Goal: Complete application form: Complete application form

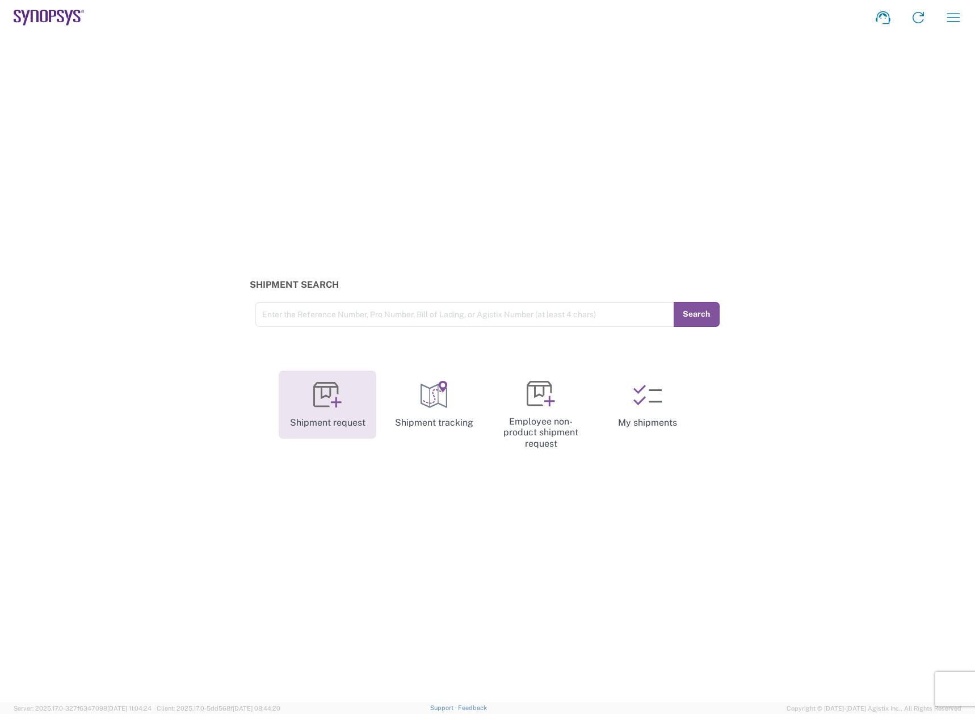
click at [331, 411] on link "Shipment request" at bounding box center [328, 405] width 98 height 68
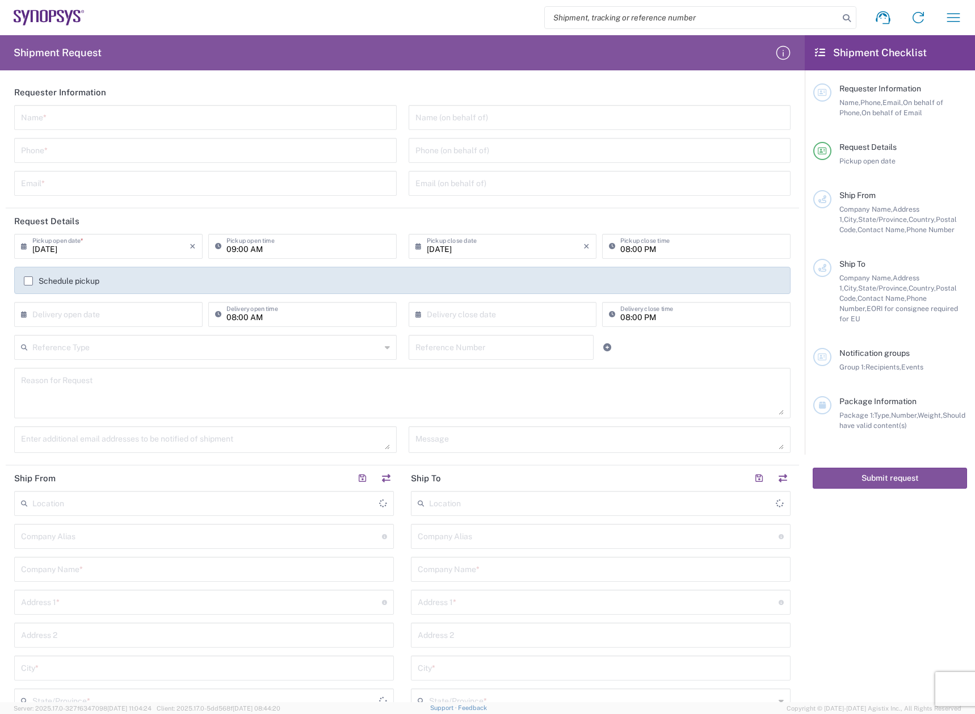
type input "[GEOGRAPHIC_DATA]"
click at [92, 125] on input "text" at bounding box center [205, 117] width 369 height 20
type input "[PERSON_NAME]"
type input "6505846192"
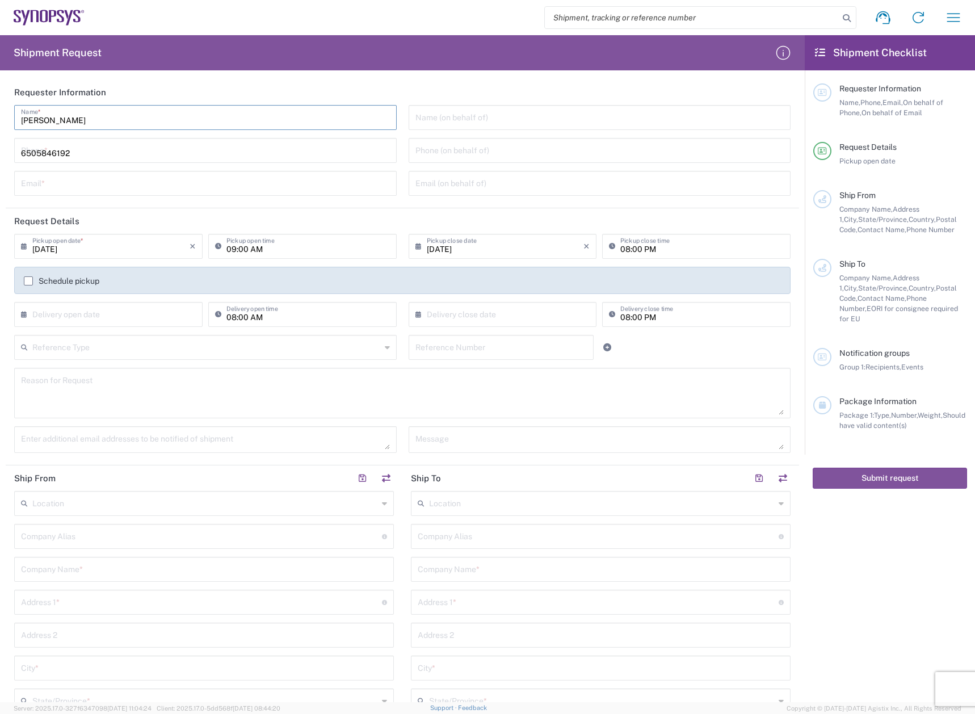
type input "[EMAIL_ADDRESS][DOMAIN_NAME]"
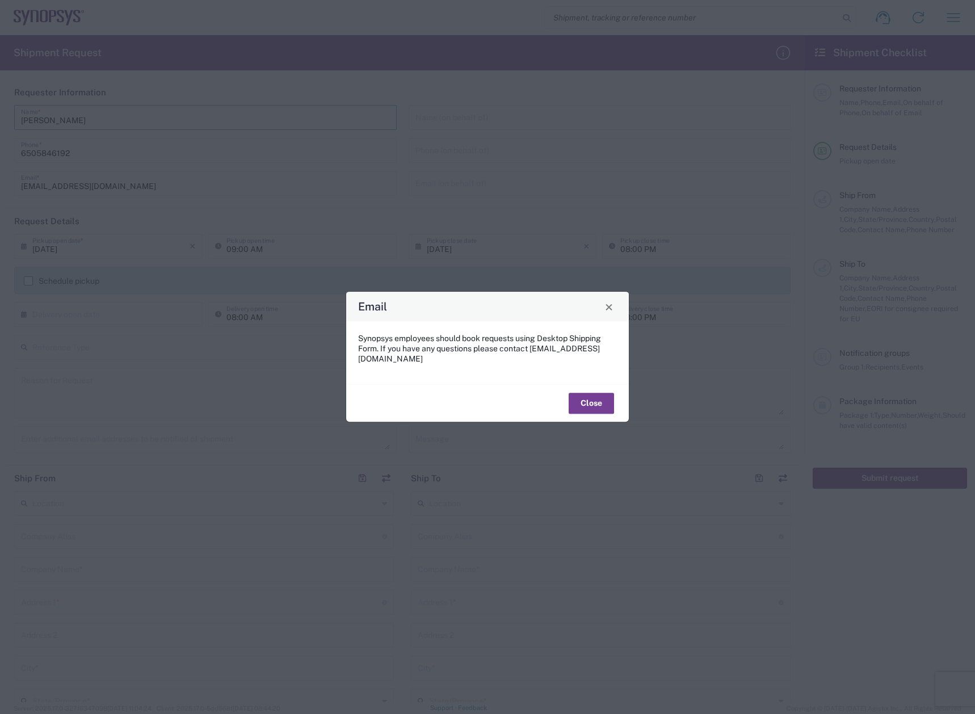
click at [592, 396] on button "Close" at bounding box center [591, 403] width 45 height 21
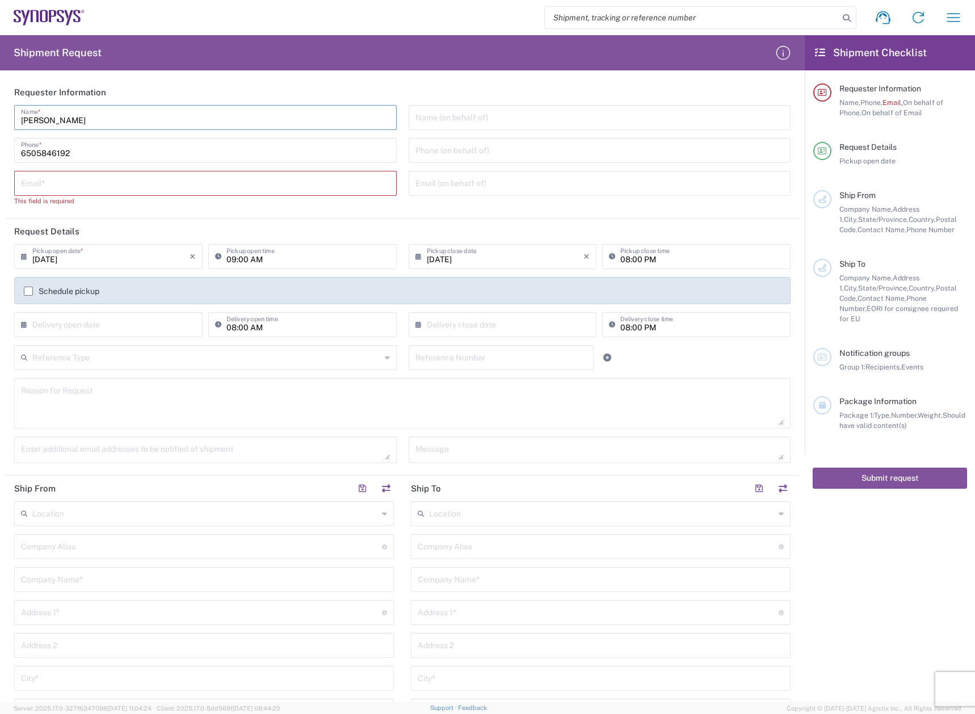
click at [100, 186] on input "text" at bounding box center [205, 183] width 369 height 20
type input "[EMAIL_ADDRESS][DOMAIN_NAME]"
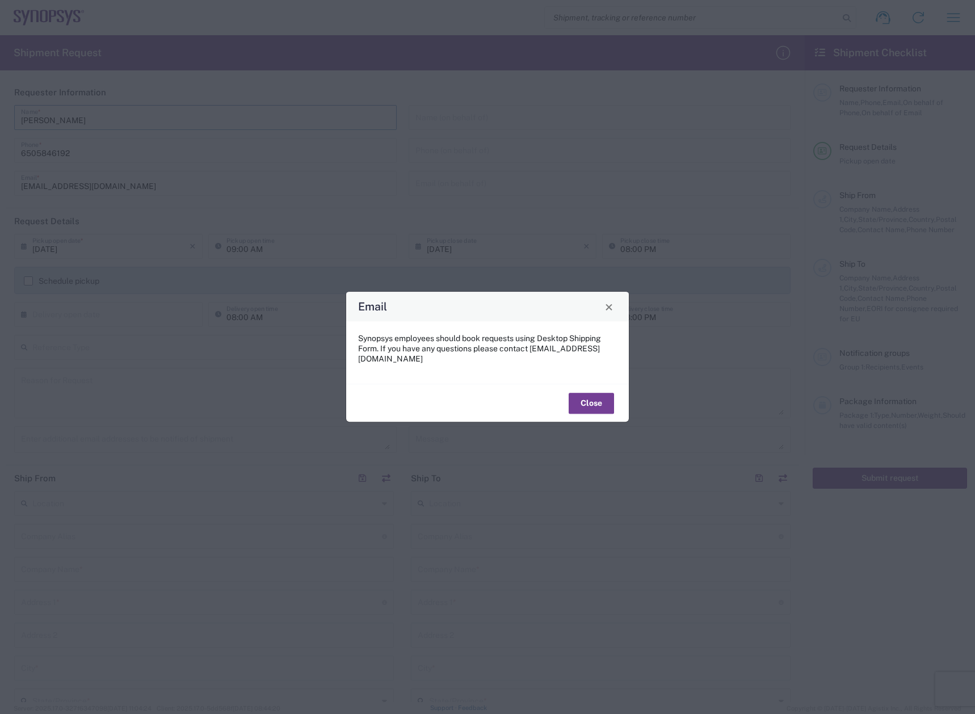
click at [601, 394] on button "Close" at bounding box center [591, 403] width 45 height 21
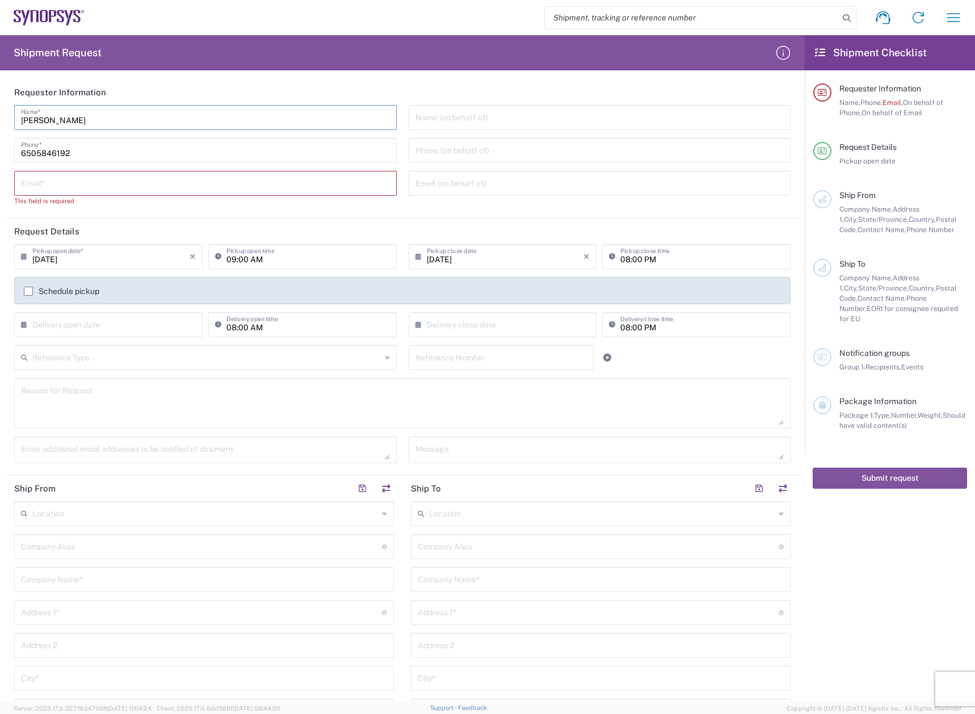
click at [905, 53] on h2 "Shipment Checklist" at bounding box center [871, 53] width 112 height 14
click at [946, 18] on icon "button" at bounding box center [953, 18] width 18 height 18
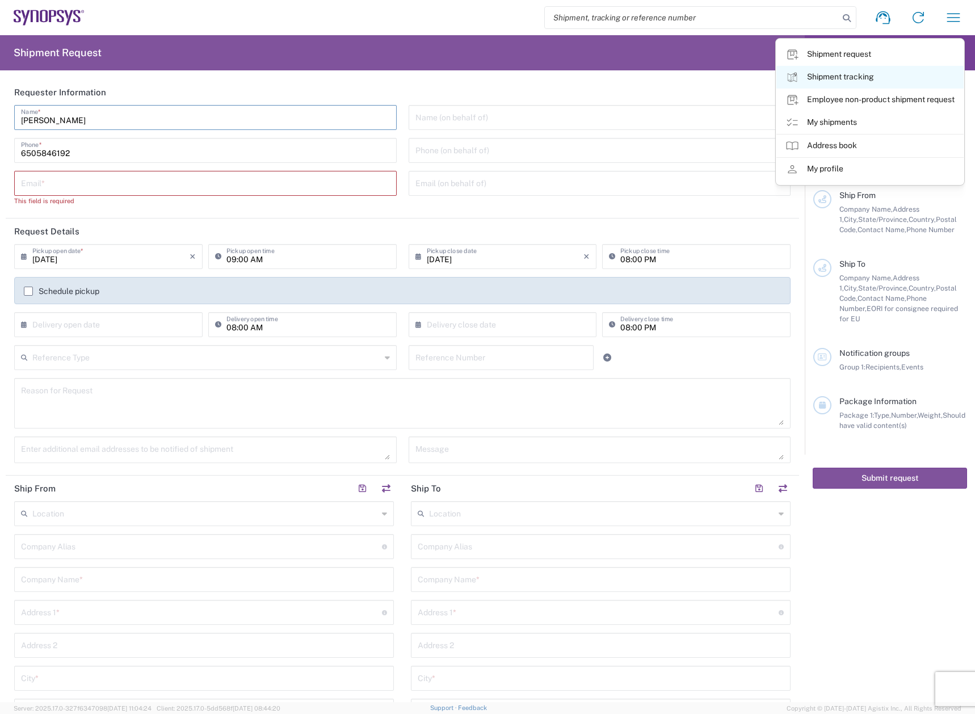
click at [834, 73] on link "Shipment tracking" at bounding box center [869, 77] width 187 height 23
